Goal: Find specific page/section: Find specific page/section

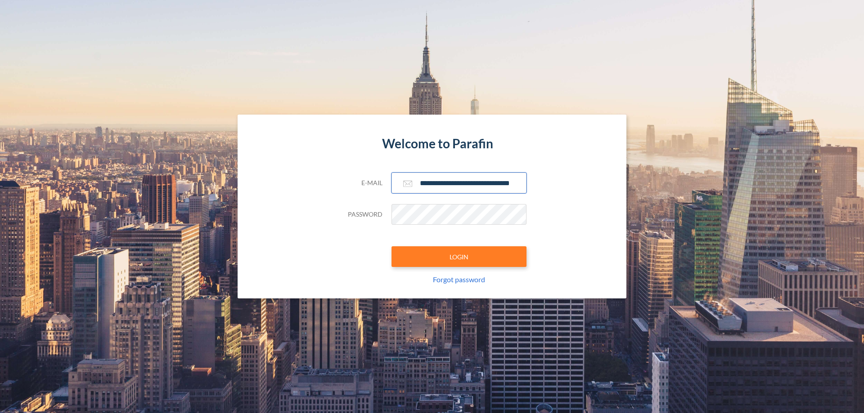
type input "**********"
click at [459, 257] on button "LOGIN" at bounding box center [458, 257] width 135 height 21
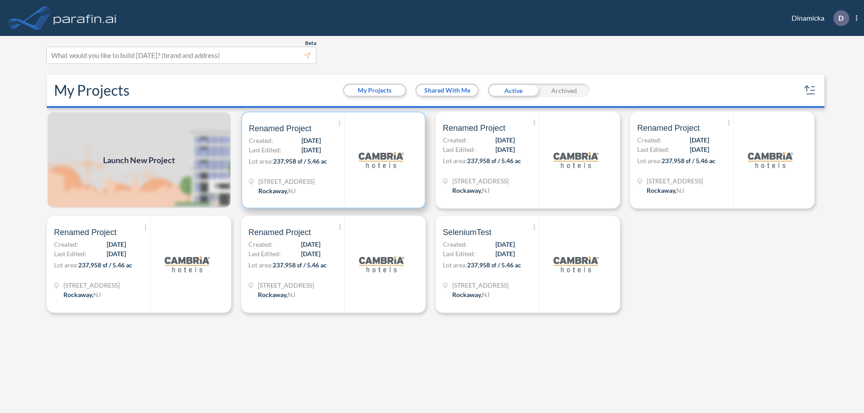
scroll to position [2, 0]
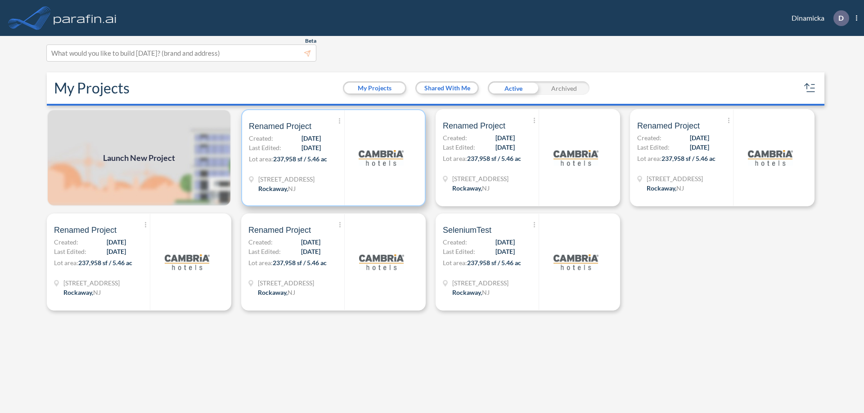
click at [333, 158] on p "Lot area: 237,958 sf / 5.46 ac" at bounding box center [296, 160] width 95 height 13
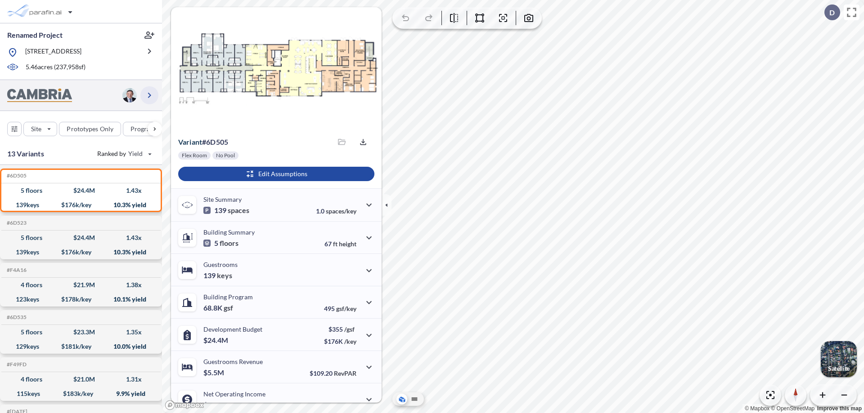
click at [149, 95] on icon "button" at bounding box center [149, 95] width 11 height 11
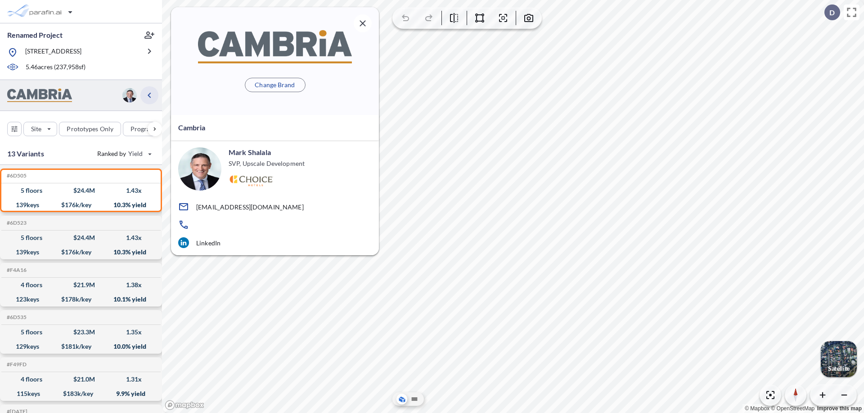
click at [149, 95] on icon "button" at bounding box center [149, 95] width 11 height 11
